Goal: Task Accomplishment & Management: Manage account settings

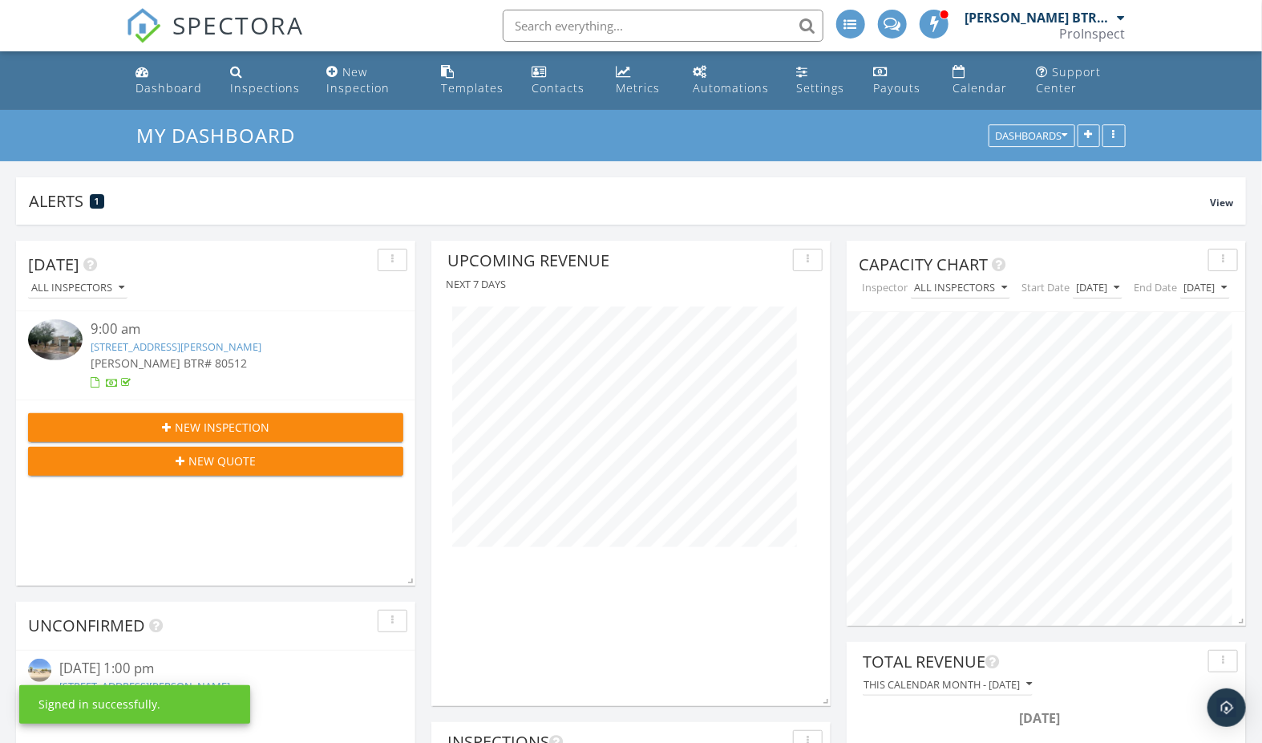
scroll to position [345, 399]
click at [148, 688] on link "3138 E Emelita Ave , Mesa, AZ 85204" at bounding box center [144, 685] width 171 height 14
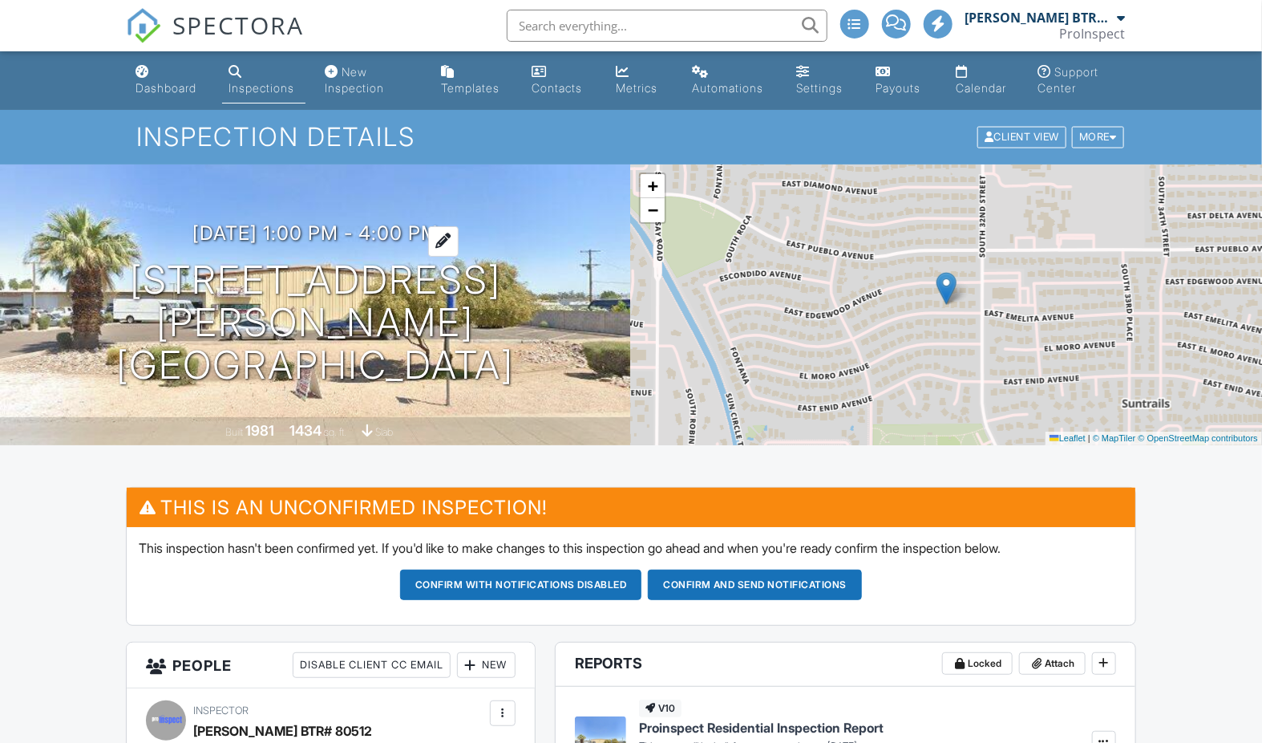
click at [334, 244] on h3 "[DATE] 1:00 pm - 4:00 pm" at bounding box center [315, 233] width 246 height 22
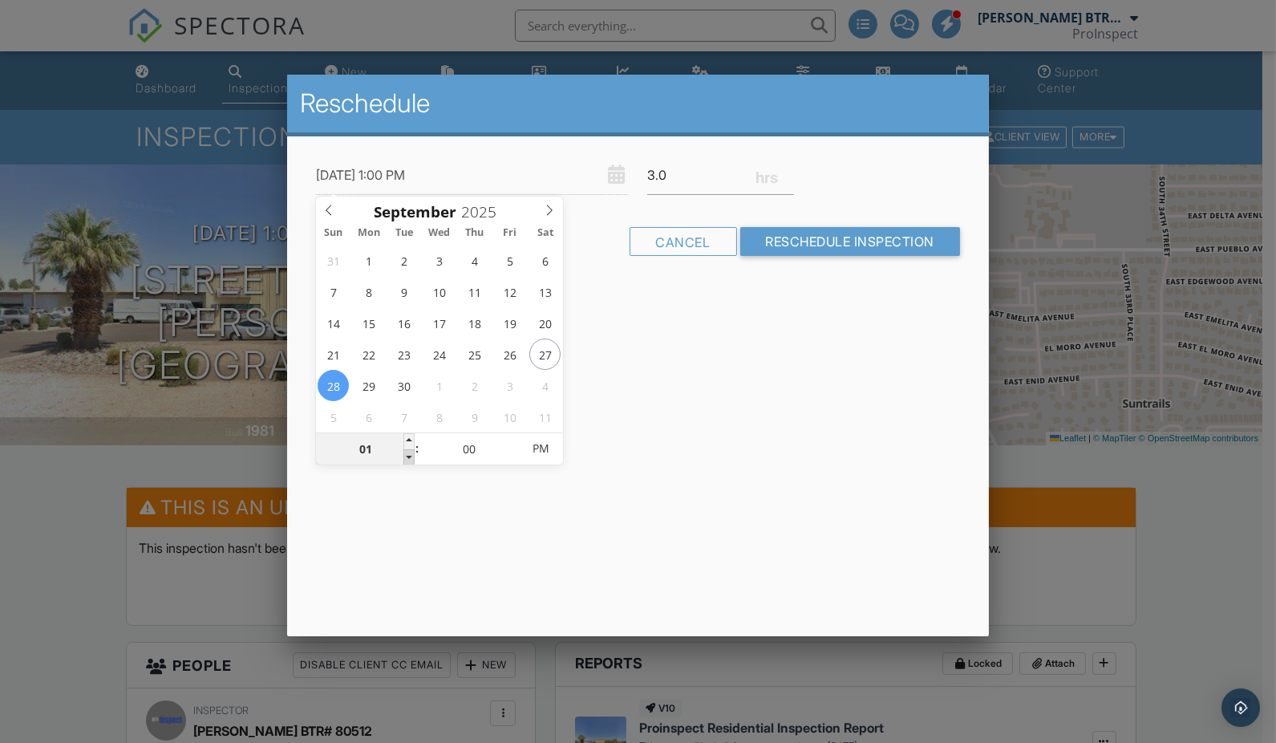
type input "[DATE] 12:00 PM"
type input "12"
click at [407, 454] on span at bounding box center [408, 457] width 11 height 16
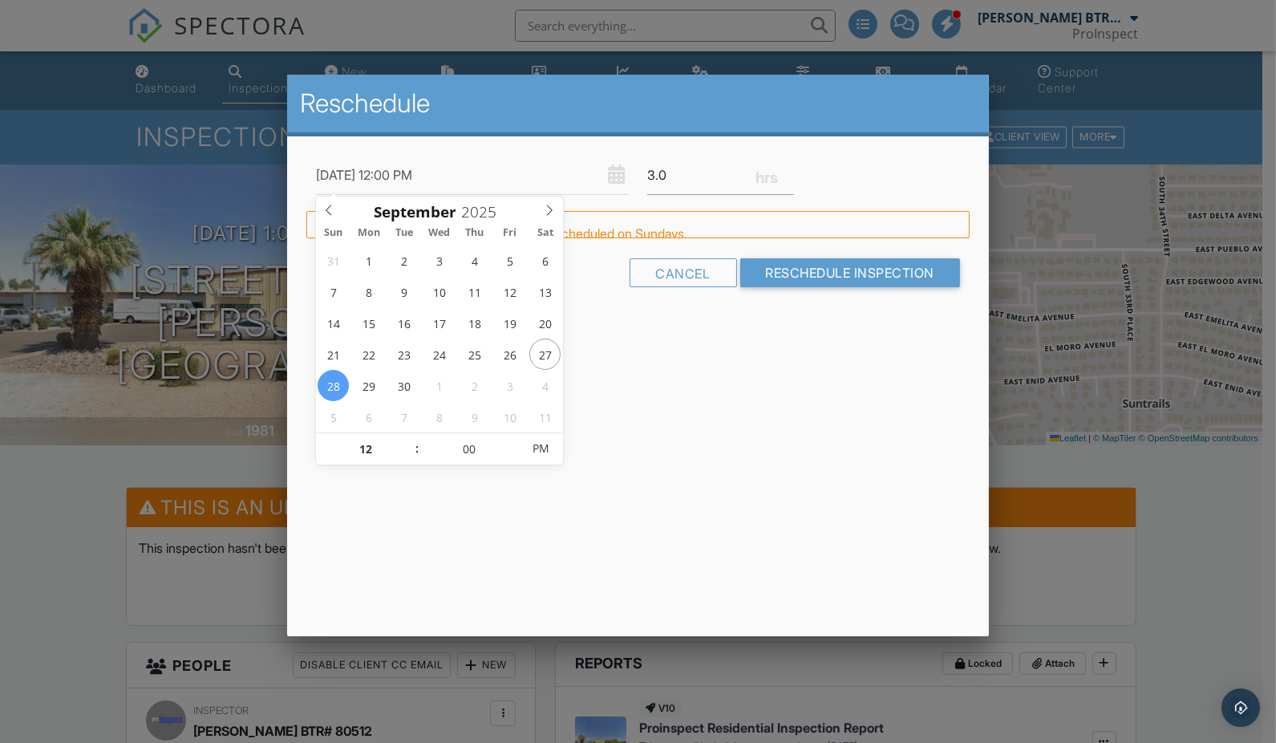
click at [731, 423] on div "Reschedule 09/28/2025 12:00 PM 3.0 Warning: this date/time is in the past. FYI:…" at bounding box center [638, 355] width 702 height 561
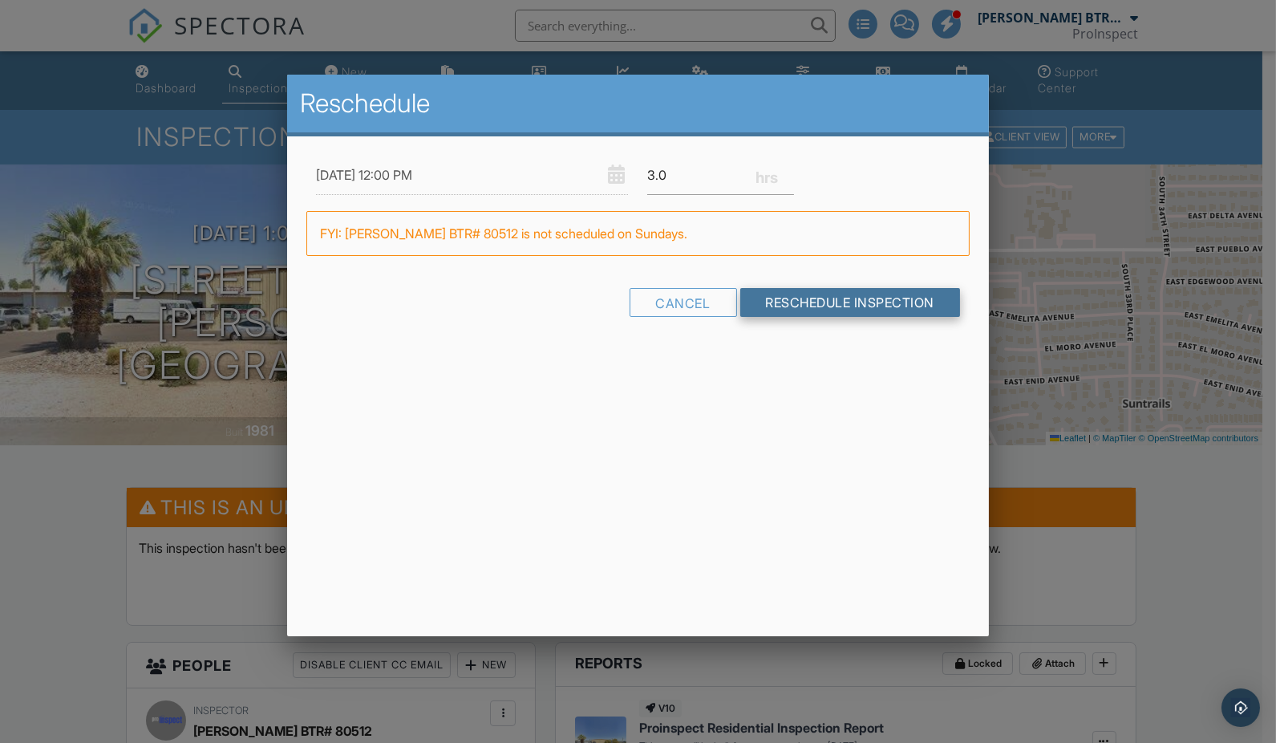
click at [885, 294] on input "Reschedule Inspection" at bounding box center [850, 302] width 221 height 29
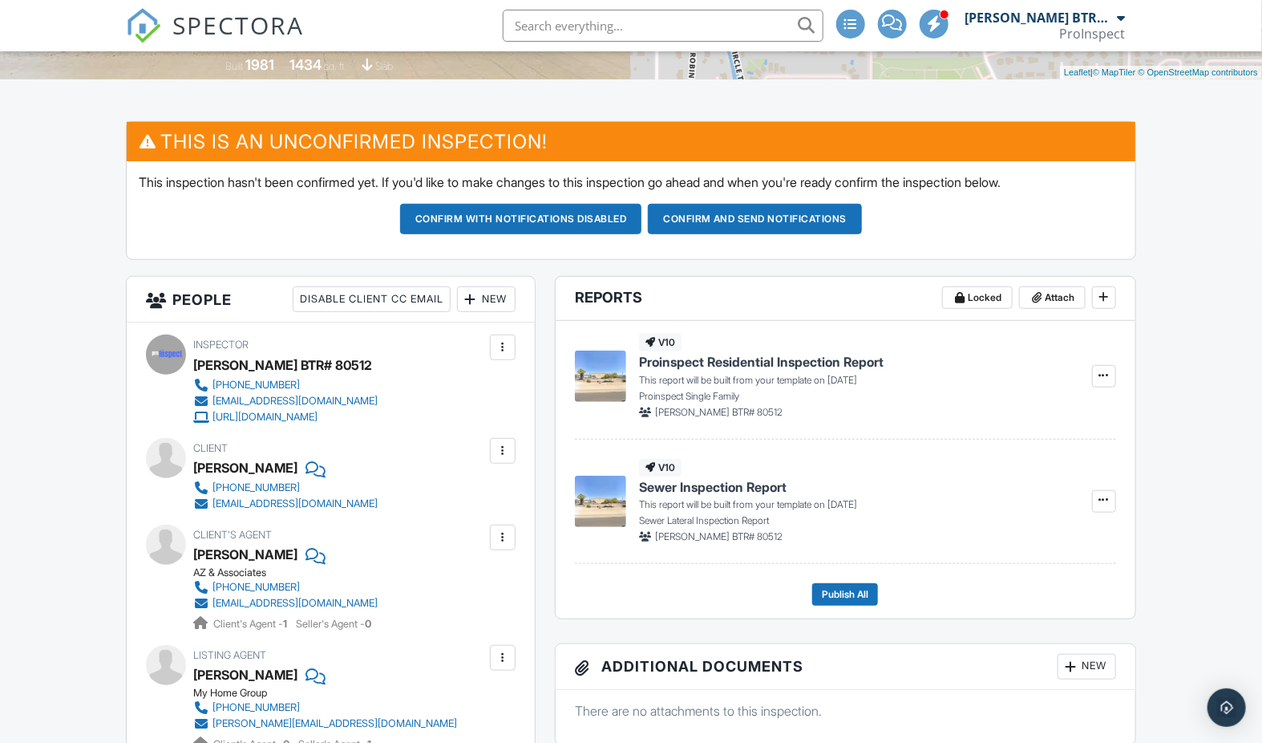
scroll to position [354, 0]
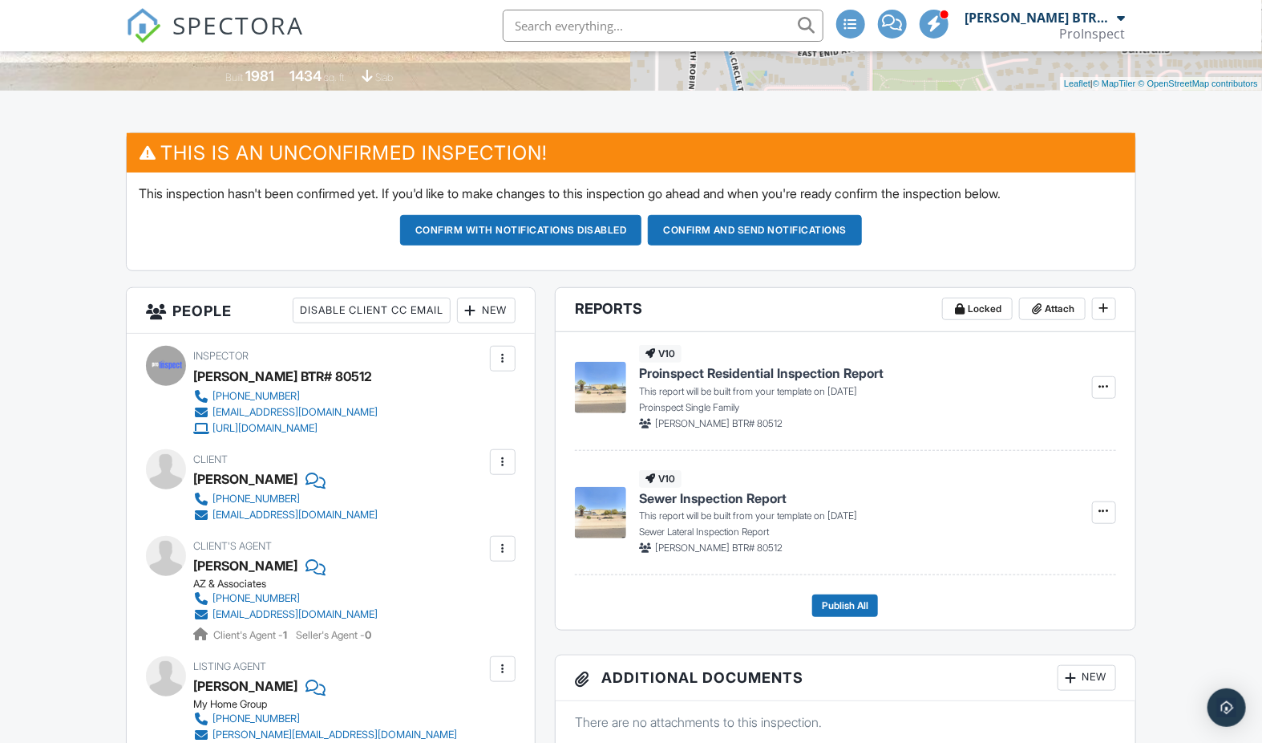
click at [812, 241] on button "Confirm and send notifications" at bounding box center [755, 230] width 214 height 30
